Goal: Information Seeking & Learning: Check status

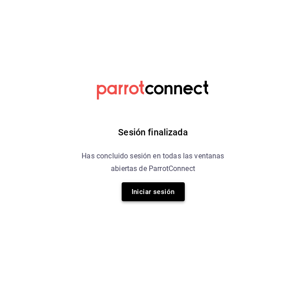
click at [156, 188] on button "Iniciar sesión" at bounding box center [153, 191] width 63 height 19
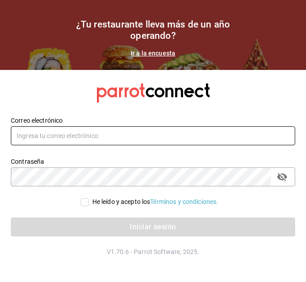
type input "pacogonzalezcontacto@gmail.com"
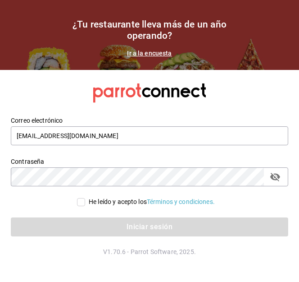
click at [81, 202] on input "He leído y acepto los Términos y condiciones." at bounding box center [81, 202] width 8 height 8
checkbox input "true"
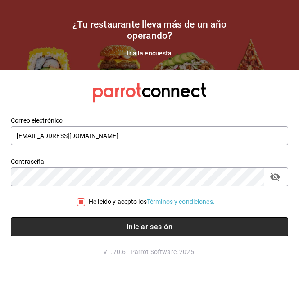
click at [101, 223] on button "Iniciar sesión" at bounding box center [150, 226] width 278 height 19
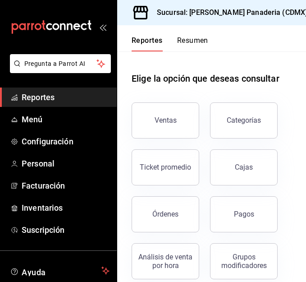
scroll to position [15, 0]
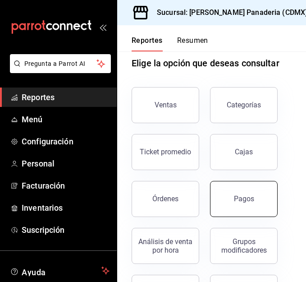
click at [235, 194] on button "Pagos" at bounding box center [244, 199] width 68 height 36
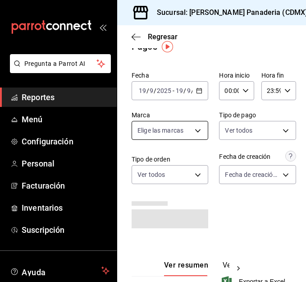
scroll to position [16, 0]
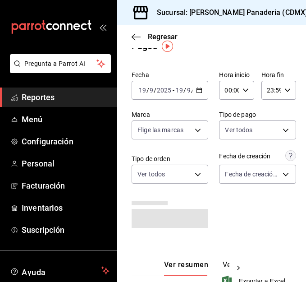
click at [199, 88] on icon "button" at bounding box center [199, 90] width 6 height 6
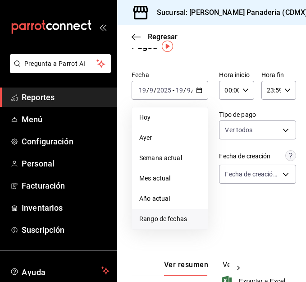
click at [163, 219] on span "Rango de fechas" at bounding box center [169, 218] width 61 height 9
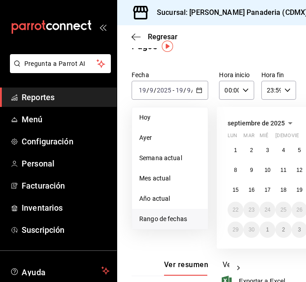
scroll to position [16, 75]
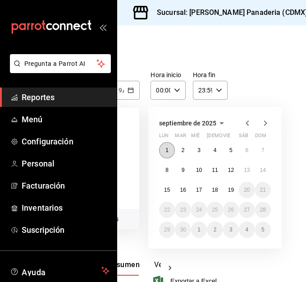
click at [159, 154] on button "1" at bounding box center [167, 150] width 16 height 16
click at [228, 189] on abbr "19" at bounding box center [231, 190] width 6 height 6
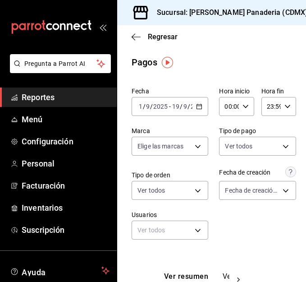
click at [42, 98] on span "Reportes" at bounding box center [66, 97] width 88 height 12
